Goal: Share content: Share content

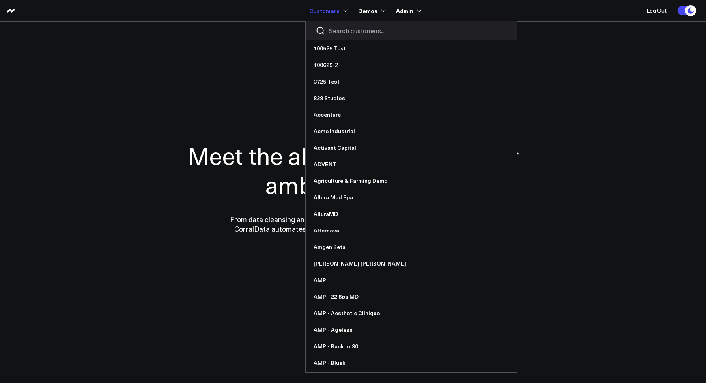
click at [340, 30] on input "Search customers input" at bounding box center [418, 30] width 178 height 9
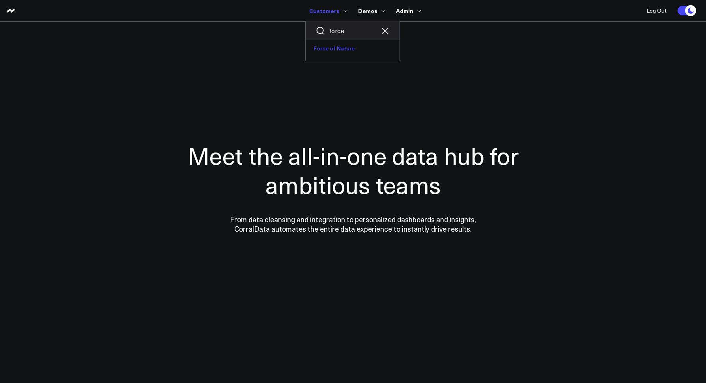
type input "force"
click at [338, 45] on link "Force of Nature" at bounding box center [353, 48] width 94 height 17
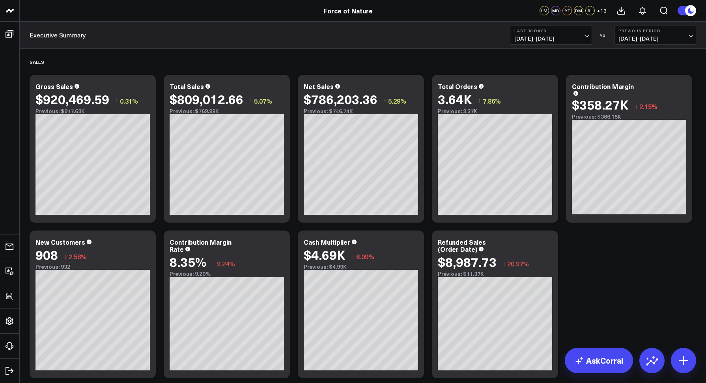
click at [246, 37] on div "Executive Summary Last 30 Days [DATE] - [DATE] VS Previous Period [DATE] - [DAT…" at bounding box center [363, 35] width 686 height 27
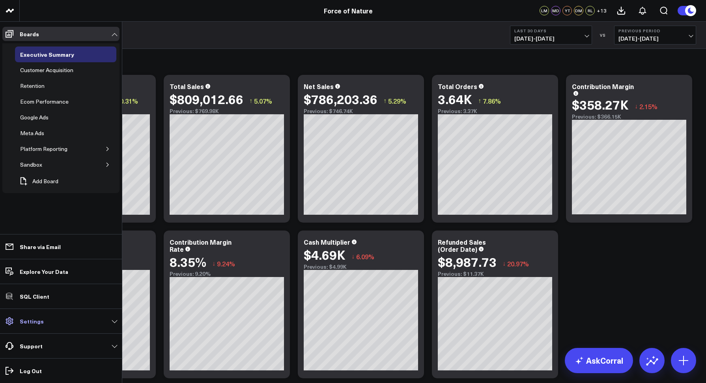
click at [40, 323] on p "Settings" at bounding box center [32, 321] width 24 height 6
click at [45, 269] on p "Explore Your Data" at bounding box center [44, 272] width 49 height 6
click at [106, 149] on icon "button" at bounding box center [107, 149] width 5 height 5
click at [105, 147] on icon "button" at bounding box center [107, 149] width 5 height 5
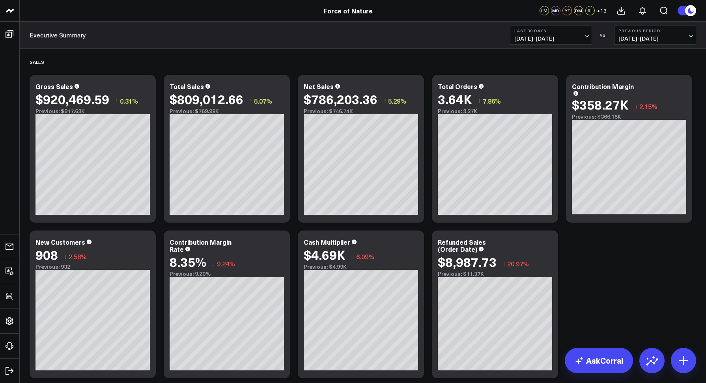
click at [166, 33] on div "Executive Summary Last 30 Days [DATE] - [DATE] VS Previous Period [DATE] - [DAT…" at bounding box center [363, 35] width 686 height 27
click at [146, 85] on icon at bounding box center [144, 87] width 9 height 9
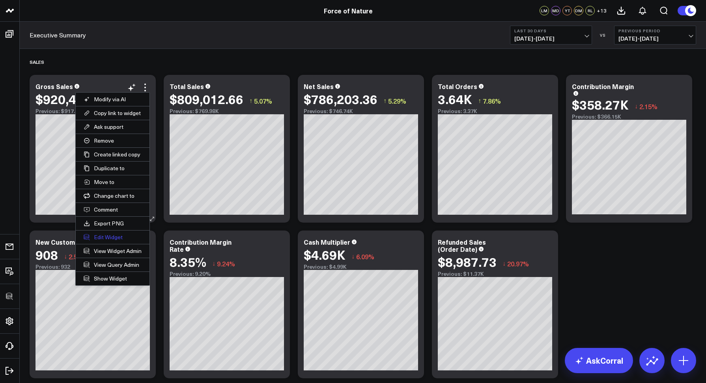
click at [116, 231] on li "Edit Widget" at bounding box center [113, 237] width 74 height 14
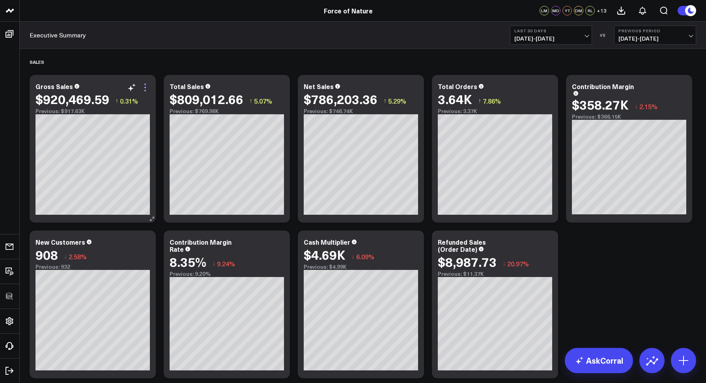
click at [145, 86] on icon at bounding box center [144, 87] width 9 height 9
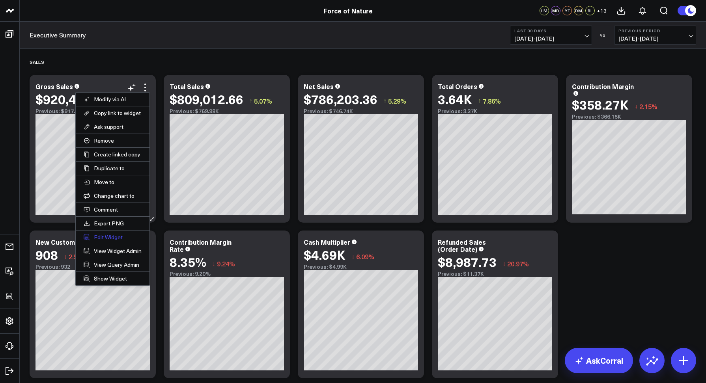
click at [111, 234] on button "Edit Widget" at bounding box center [113, 237] width 74 height 13
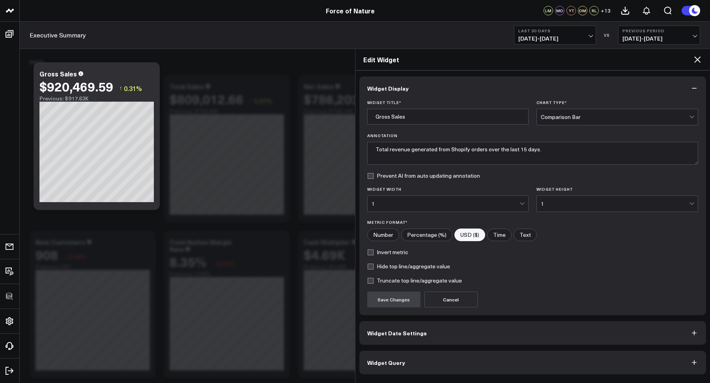
click at [379, 361] on span "Widget Query" at bounding box center [386, 363] width 38 height 6
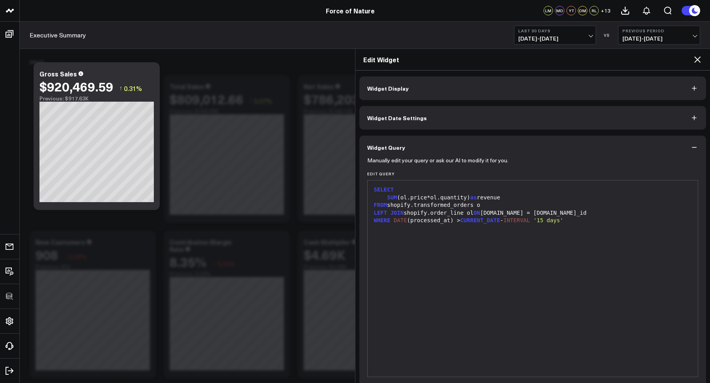
click at [696, 62] on icon at bounding box center [696, 59] width 9 height 9
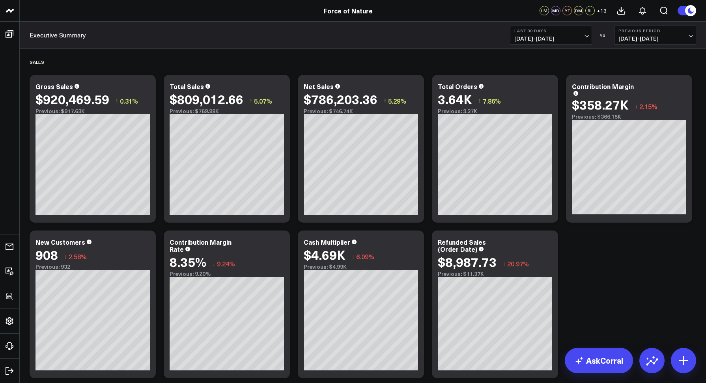
click at [314, 34] on div "Executive Summary Last 30 Days [DATE] - [DATE] VS Previous Period [DATE] - [DAT…" at bounding box center [363, 35] width 686 height 27
click at [144, 88] on icon at bounding box center [144, 87] width 9 height 9
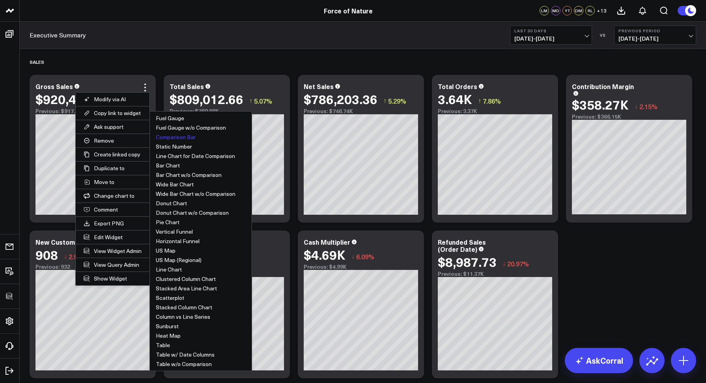
click at [234, 41] on div "Executive Summary Last 30 Days [DATE] - [DATE] VS Previous Period [DATE] - [DAT…" at bounding box center [363, 35] width 686 height 27
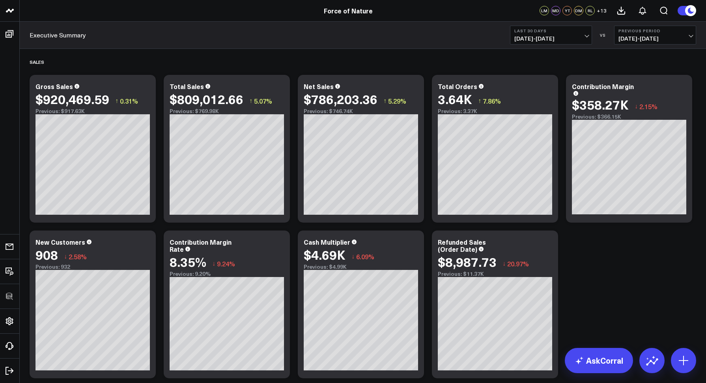
click at [537, 38] on span "[DATE] - [DATE]" at bounding box center [550, 38] width 73 height 6
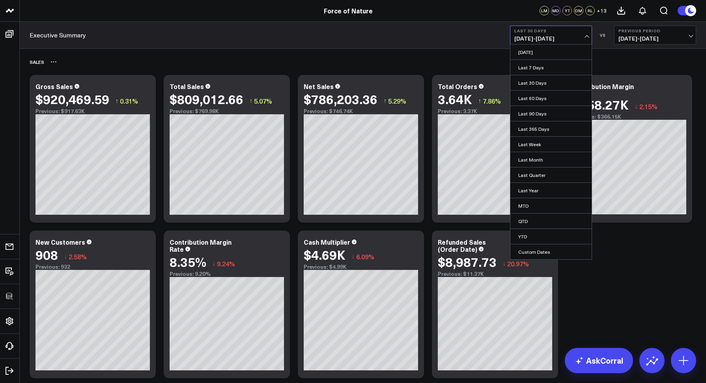
click at [619, 60] on div "Sales" at bounding box center [363, 62] width 666 height 18
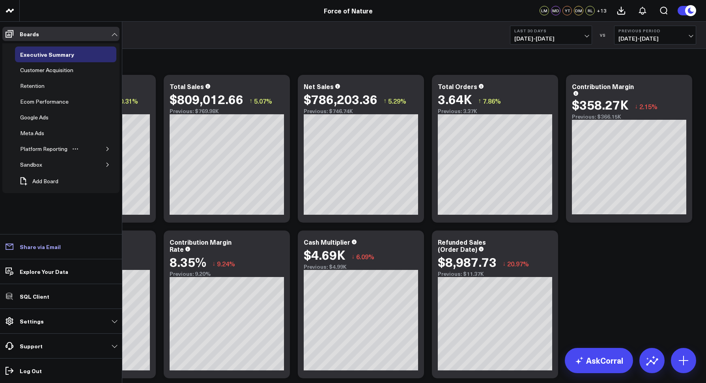
click at [33, 247] on p "Share via Email" at bounding box center [40, 247] width 41 height 6
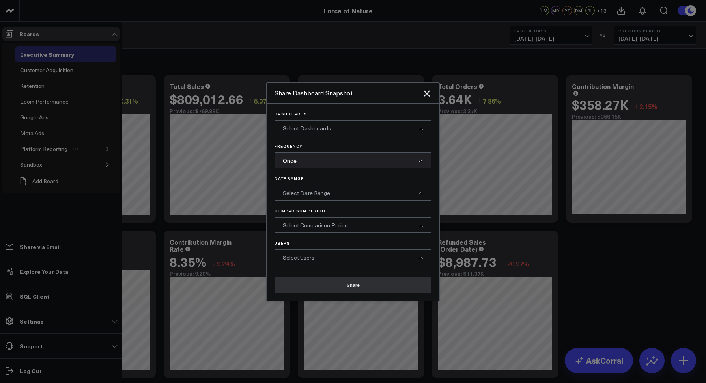
click at [299, 127] on span "Select Dashboards" at bounding box center [307, 128] width 48 height 7
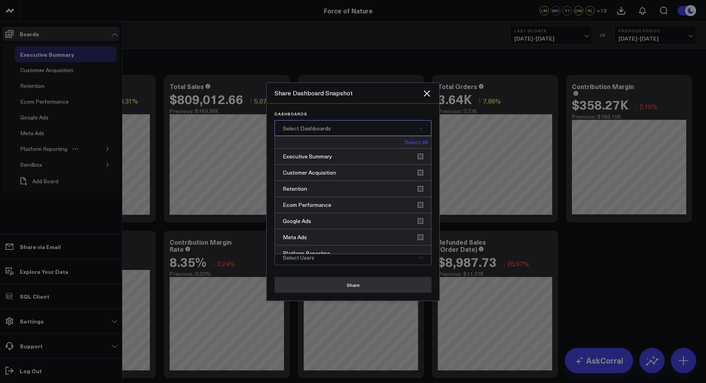
click at [317, 129] on span "Select Dashboards" at bounding box center [307, 128] width 48 height 7
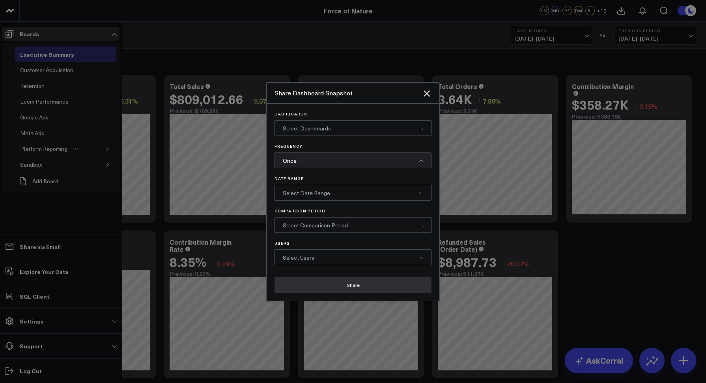
click at [304, 165] on div "Once" at bounding box center [352, 161] width 157 height 16
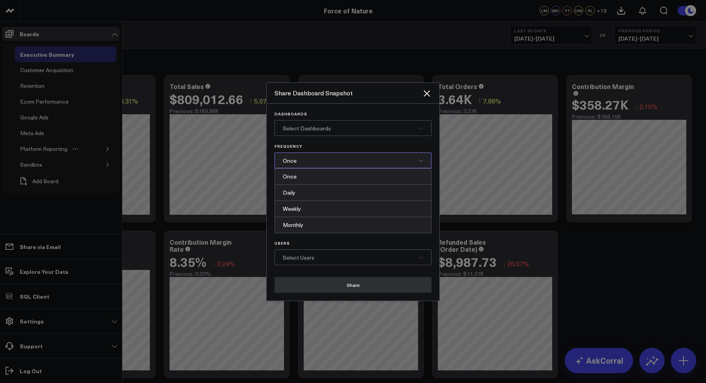
click at [315, 152] on div "Frequency Once Once Daily Weekly Monthly" at bounding box center [352, 156] width 157 height 24
click at [313, 157] on div "Once" at bounding box center [352, 161] width 157 height 16
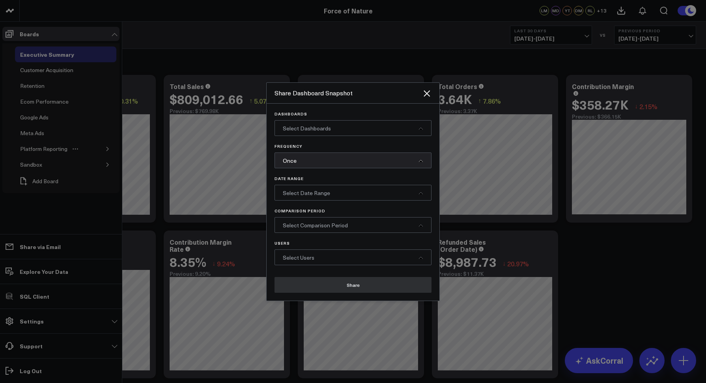
click at [304, 195] on span "Select Date Range" at bounding box center [306, 192] width 47 height 7
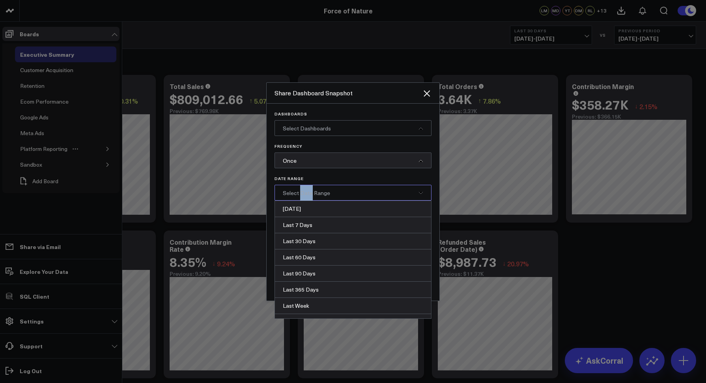
click at [304, 195] on span "Select Date Range" at bounding box center [306, 192] width 47 height 7
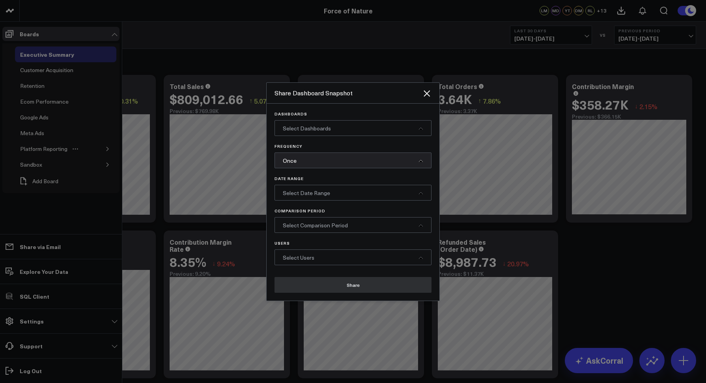
click at [302, 254] on span "Select Users" at bounding box center [299, 257] width 32 height 7
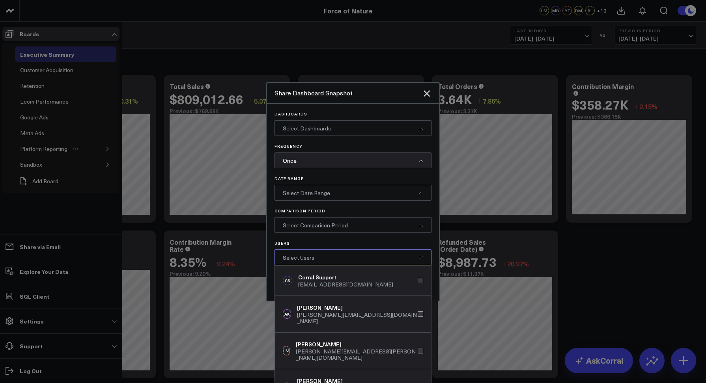
click at [297, 259] on span "Select Users" at bounding box center [299, 257] width 32 height 7
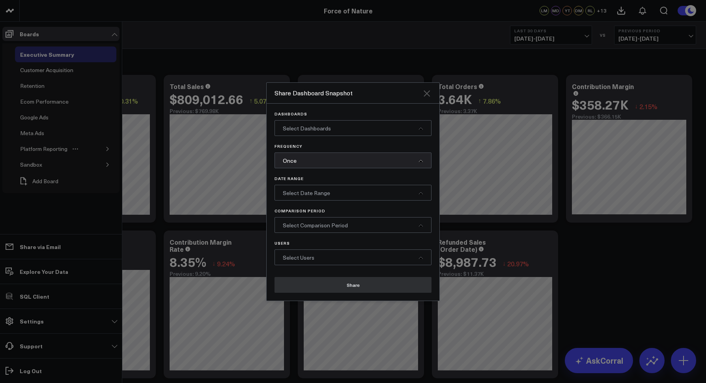
click at [425, 95] on icon "Close" at bounding box center [427, 93] width 6 height 6
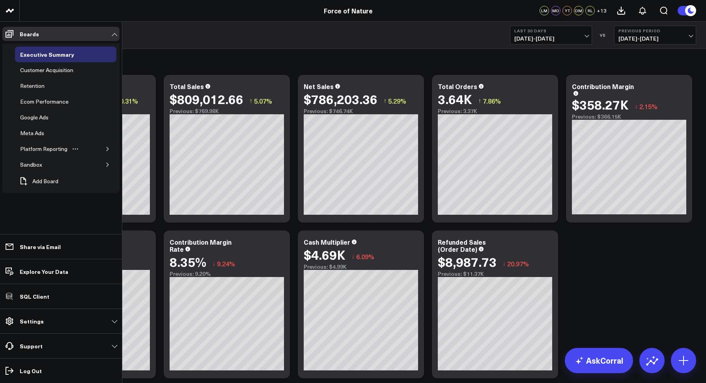
click at [361, 27] on div "Executive Summary Last 30 Days [DATE] - [DATE] VS Previous Period [DATE] - [DAT…" at bounding box center [363, 35] width 686 height 27
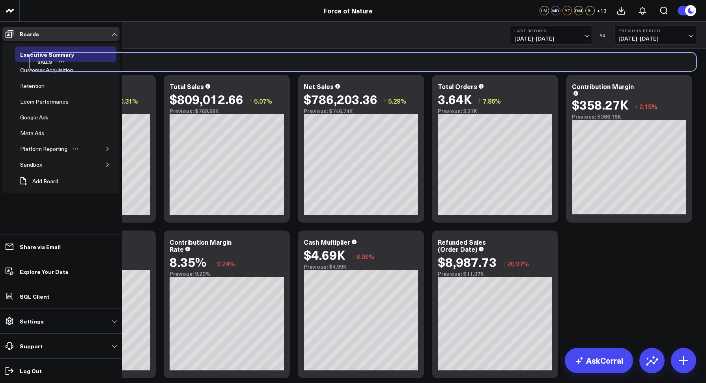
click at [213, 55] on div "Sales" at bounding box center [363, 62] width 666 height 18
